Goal: Task Accomplishment & Management: Use online tool/utility

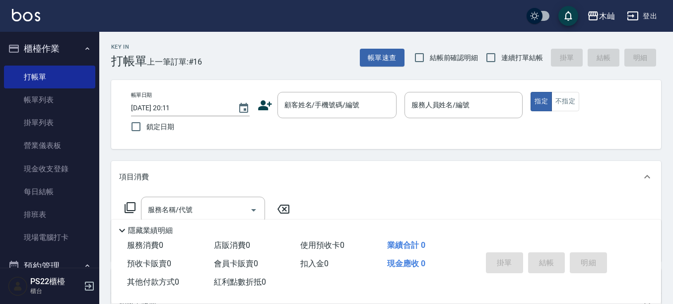
click at [359, 189] on div "項目消費" at bounding box center [386, 177] width 550 height 32
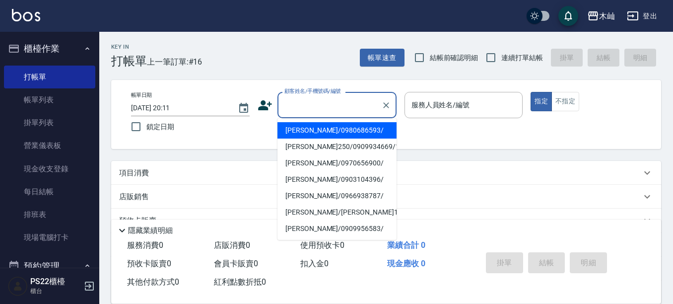
click at [332, 110] on input "顧客姓名/手機號碼/編號" at bounding box center [329, 104] width 95 height 17
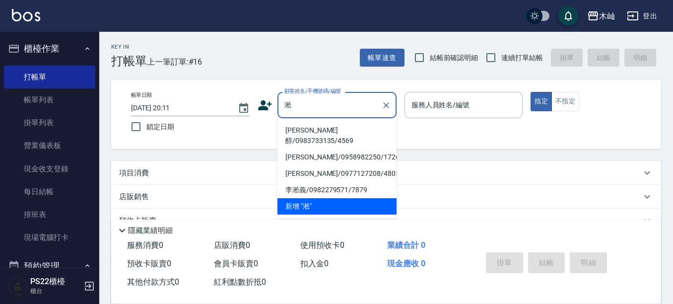
click at [329, 128] on li "[PERSON_NAME]醇/0983733135/4569" at bounding box center [336, 135] width 119 height 27
type input "[PERSON_NAME]醇/0983733135/4569"
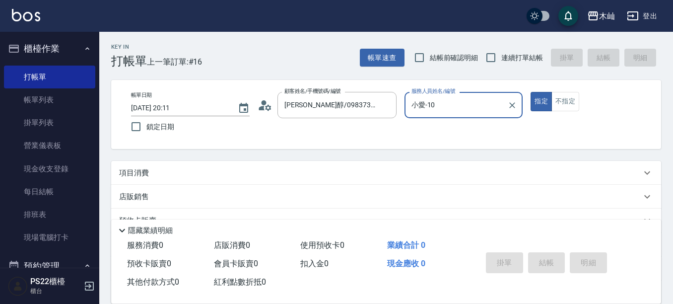
type input "小愛-10"
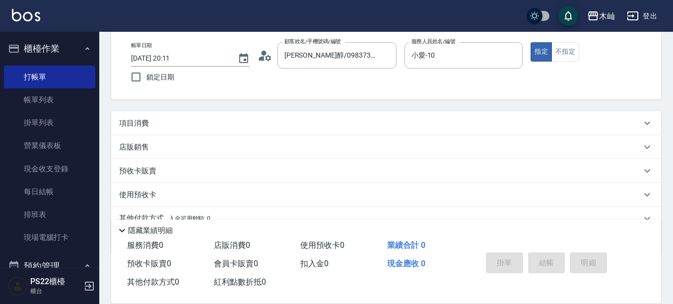
click at [143, 128] on div "項目消費" at bounding box center [386, 123] width 550 height 24
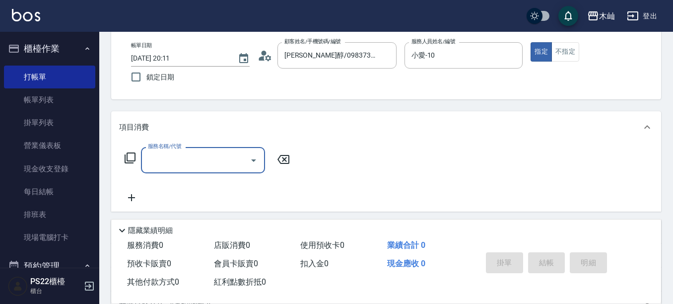
scroll to position [0, 0]
click at [147, 126] on p "項目消費" at bounding box center [134, 127] width 30 height 10
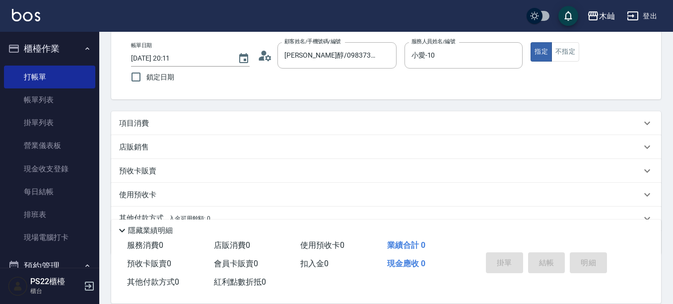
click at [138, 147] on p "店販銷售" at bounding box center [134, 147] width 30 height 10
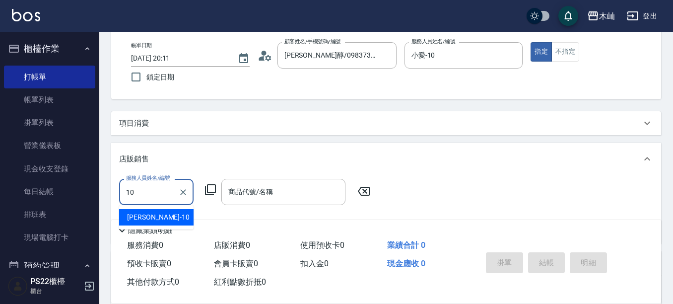
type input "小愛-10"
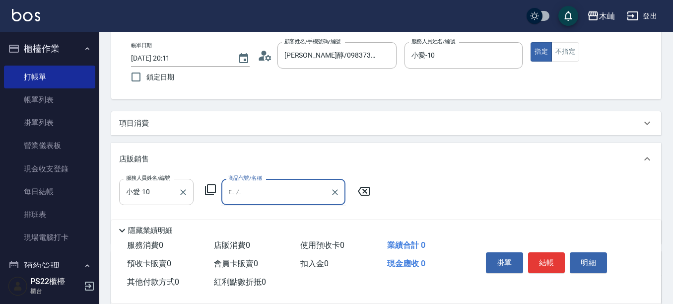
type input "風"
type input "暖"
type input "軟"
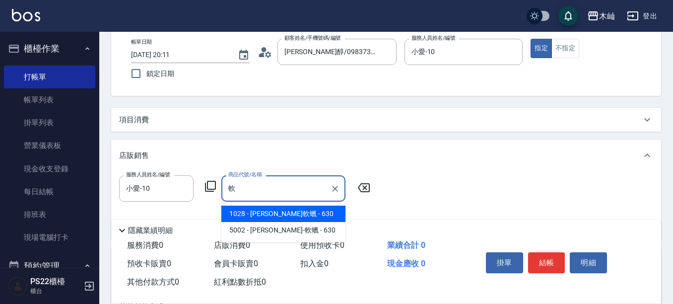
scroll to position [50, 0]
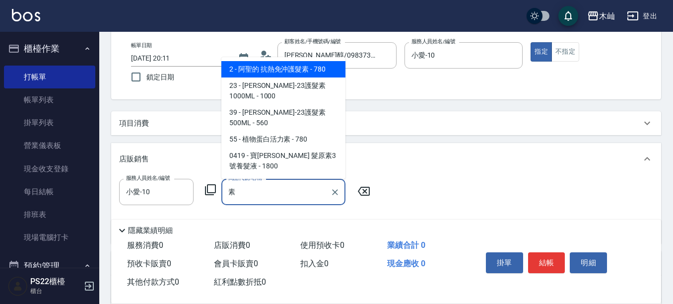
type input "塑"
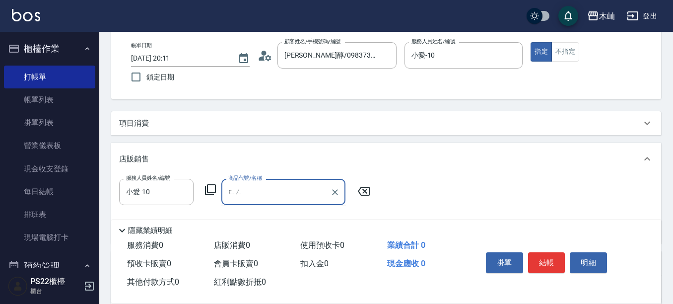
type input "風"
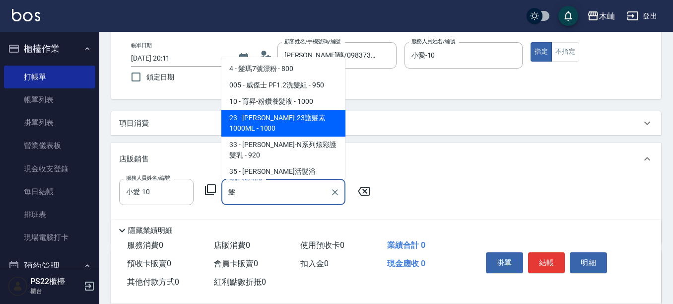
scroll to position [149, 0]
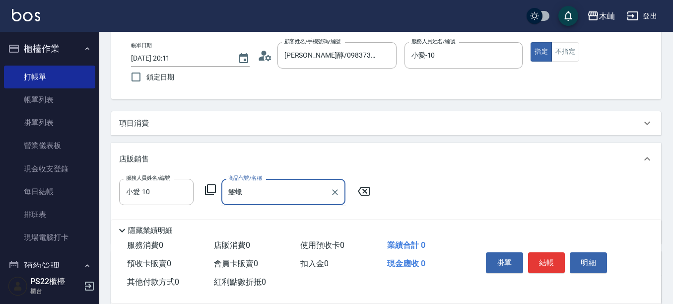
click at [275, 191] on input "髮蠟" at bounding box center [276, 191] width 100 height 17
type input "髮"
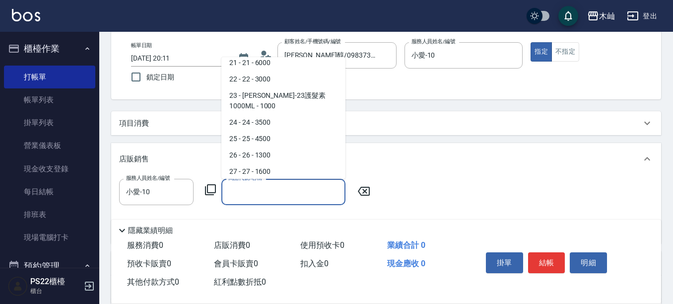
scroll to position [4, 0]
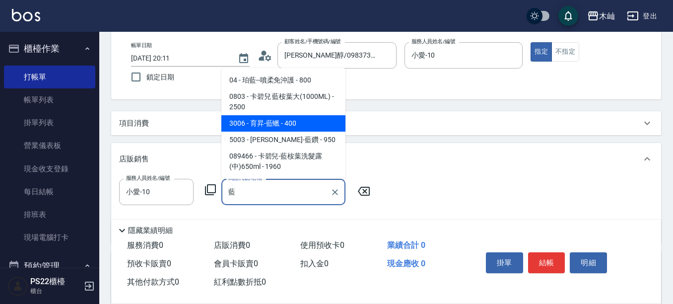
click at [290, 120] on span "3006 - 育昇-藍蠟 - 400" at bounding box center [283, 123] width 124 height 16
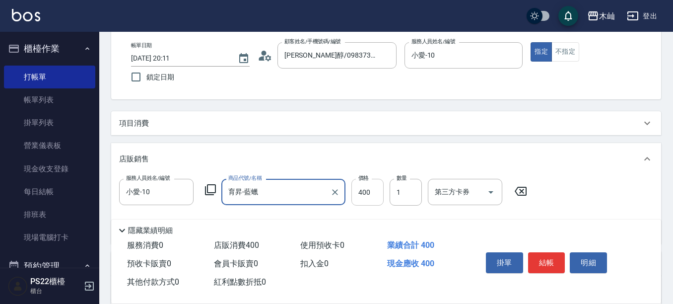
type input "育昇-藍蠟"
click at [362, 196] on input "400" at bounding box center [367, 192] width 32 height 27
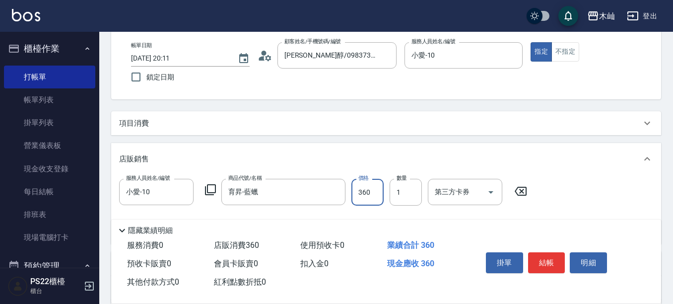
type input "360"
click at [150, 126] on div "項目消費" at bounding box center [380, 123] width 522 height 10
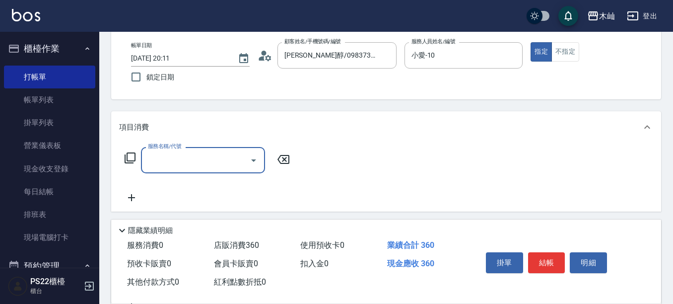
scroll to position [0, 0]
type input "精油洗+瞬護(904)"
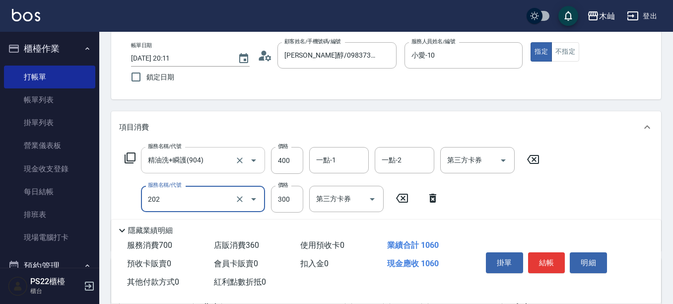
type input "單剪(202)"
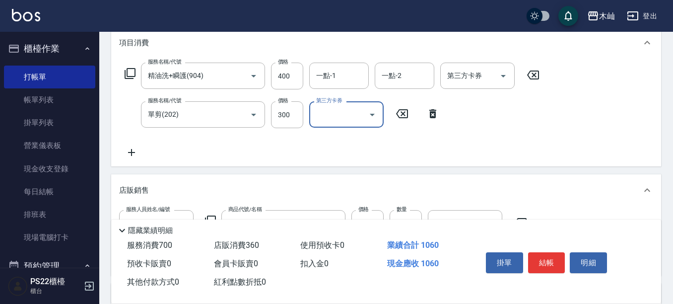
scroll to position [149, 0]
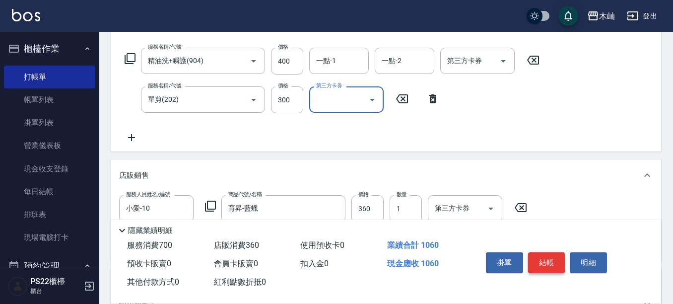
drag, startPoint x: 545, startPoint y: 266, endPoint x: 539, endPoint y: 236, distance: 31.2
click at [541, 258] on button "結帳" at bounding box center [546, 262] width 37 height 21
